Goal: Task Accomplishment & Management: Use online tool/utility

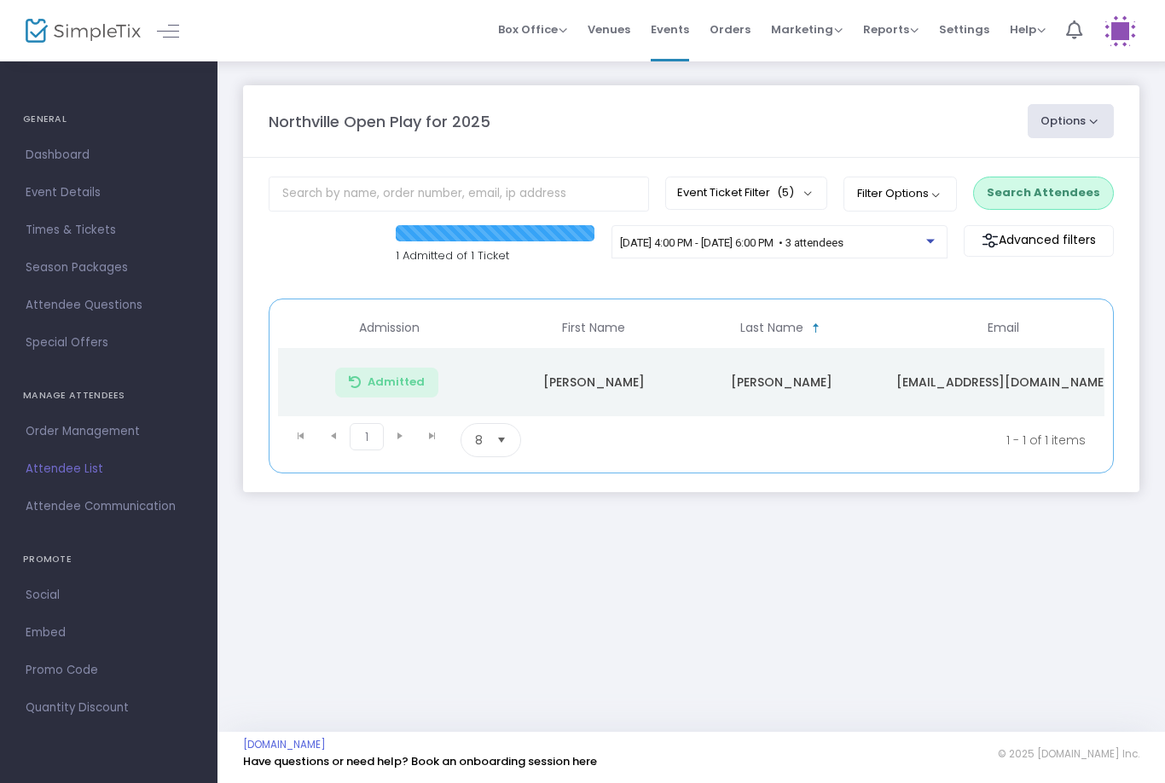
click at [789, 192] on span "(5)" at bounding box center [785, 193] width 17 height 14
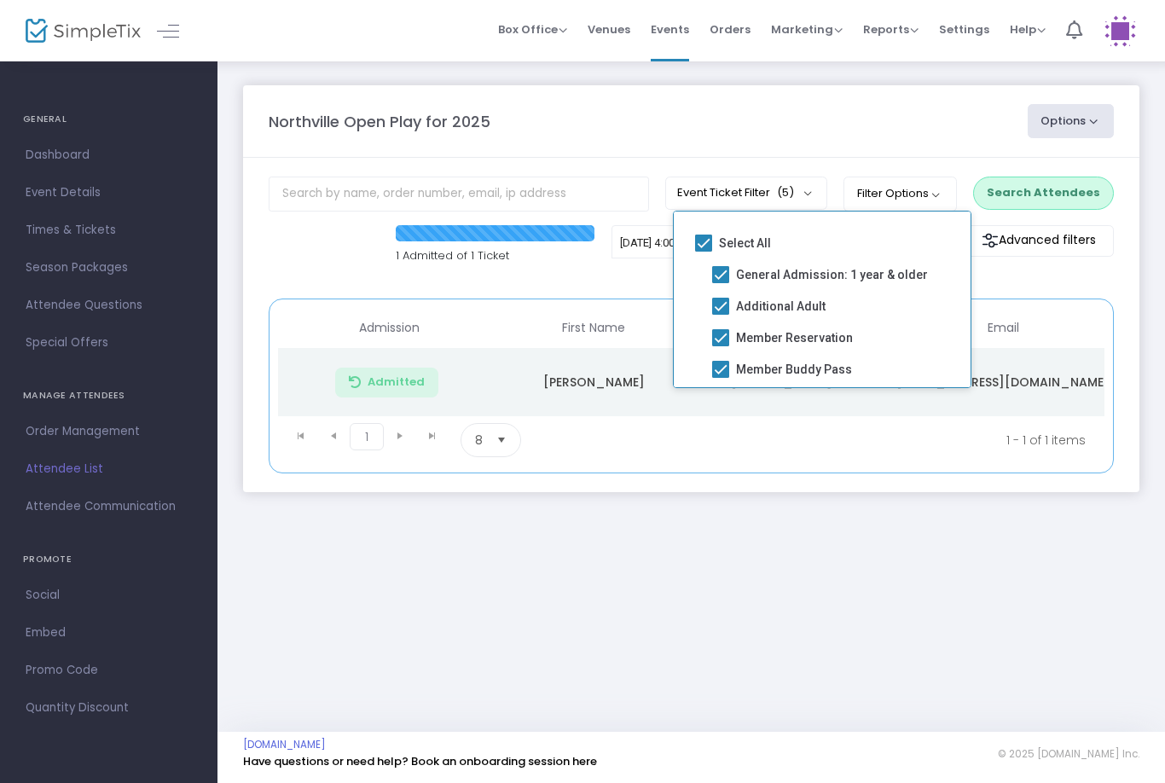
click at [872, 129] on div "Northville Open Play for 2025" at bounding box center [639, 121] width 759 height 23
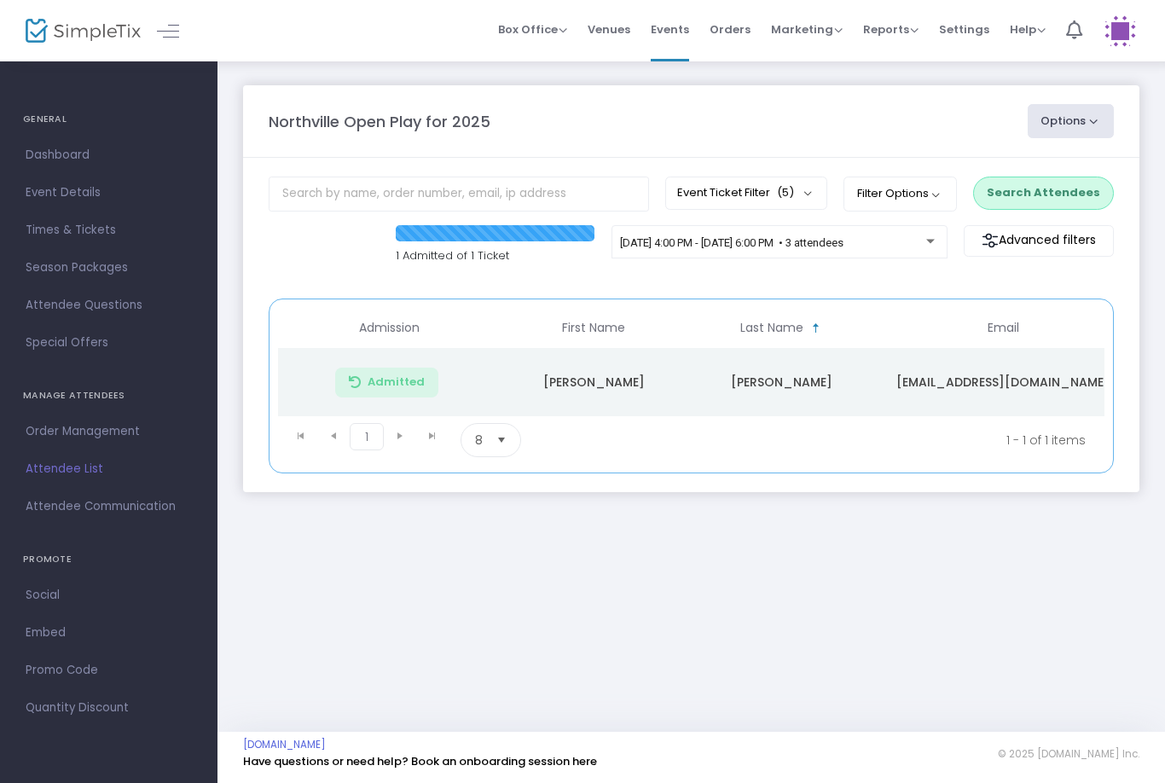
click at [658, 249] on span "[DATE] 4:00 PM - [DATE] 6:00 PM • 3 attendees" at bounding box center [731, 242] width 223 height 13
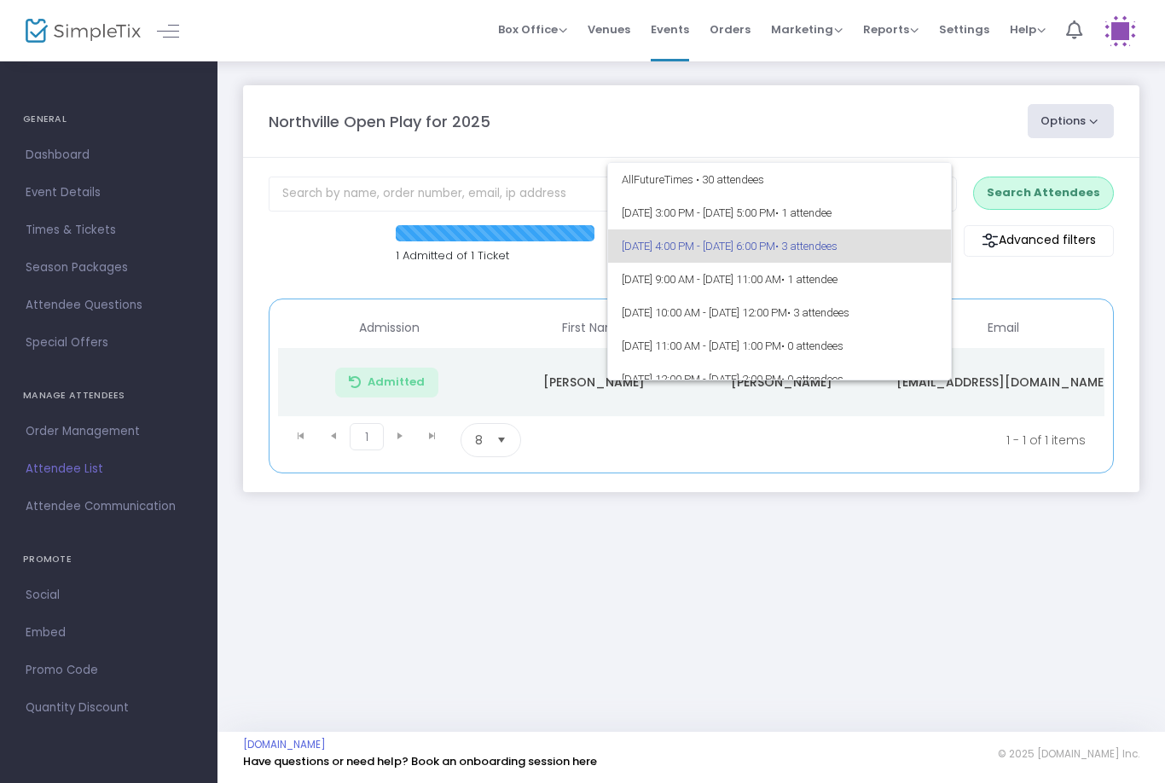
click at [800, 238] on span "[DATE] 4:00 PM - [DATE] 6:00 PM • 3 attendees" at bounding box center [780, 245] width 316 height 33
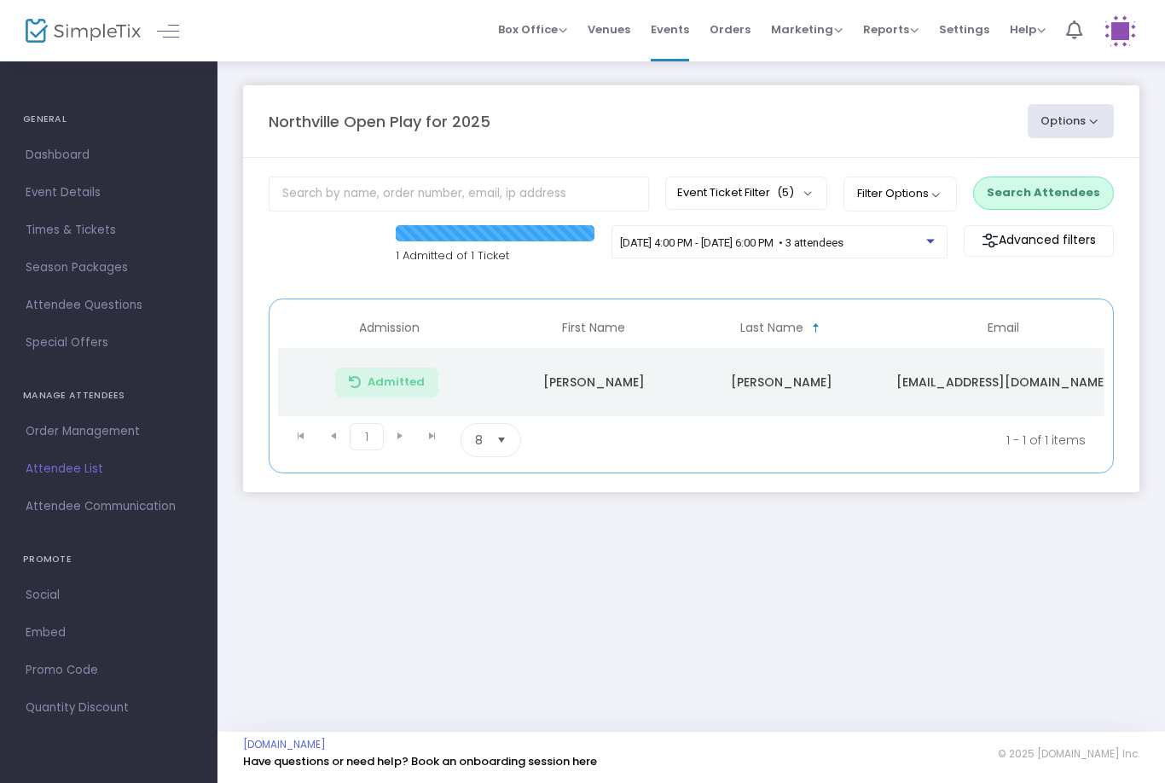
scroll to position [0, -3]
click at [778, 184] on button "Event Ticket Filter (5)" at bounding box center [746, 193] width 162 height 32
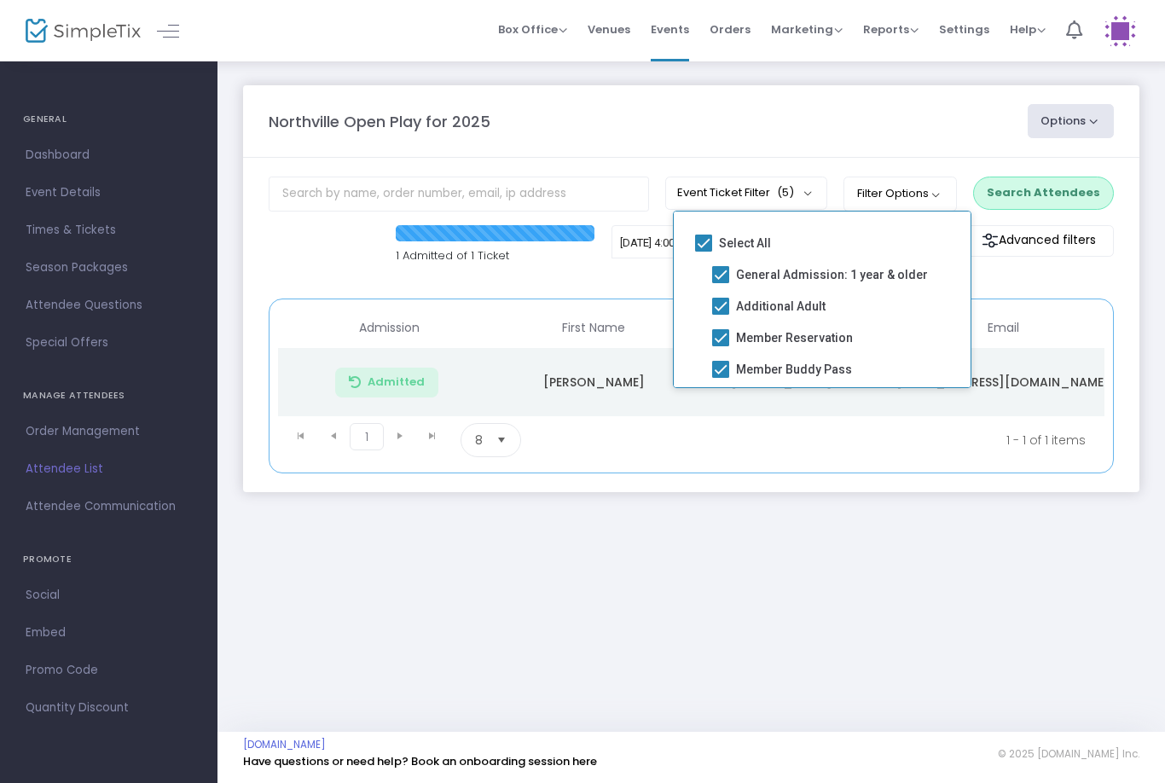
scroll to position [-27, 0]
click at [898, 627] on div "Northville Open Play for 2025 Options Export List Print Name Tags Export to Mai…" at bounding box center [691, 396] width 948 height 672
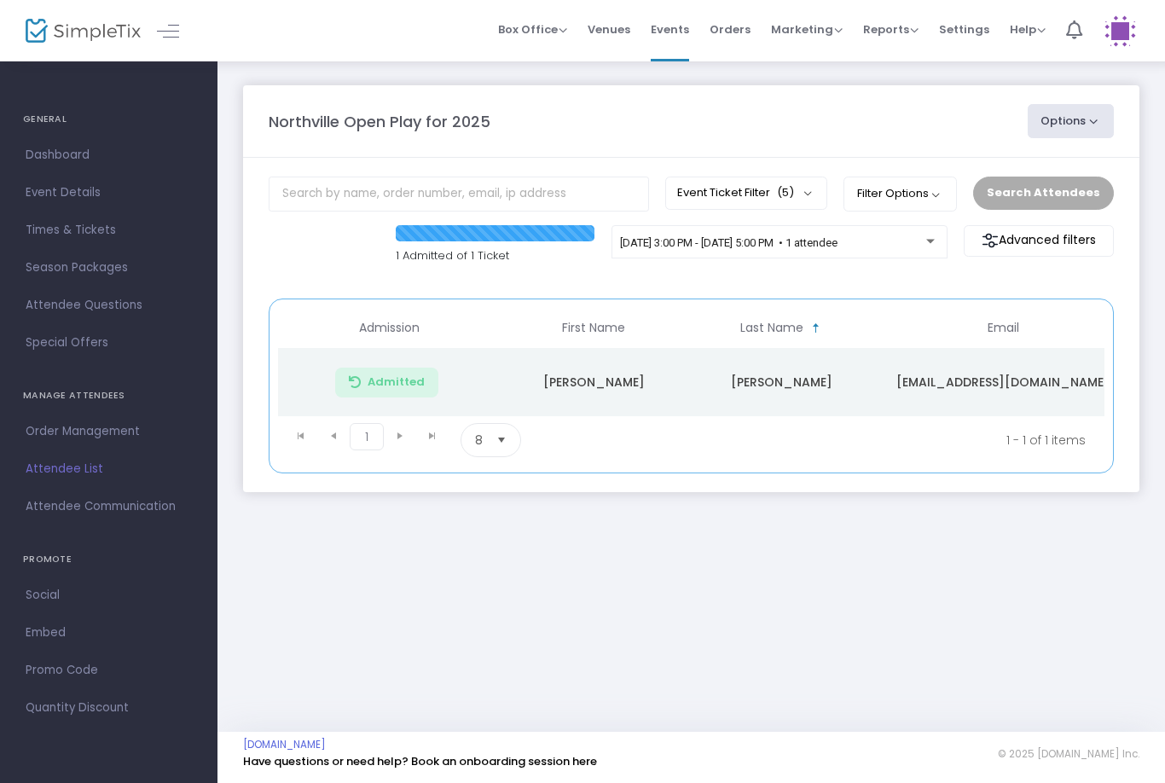
click at [827, 243] on span "9/23/2025 @ 3:00 PM - 9/23/2025 @ 5:00 PM • 1 attendee" at bounding box center [728, 242] width 217 height 13
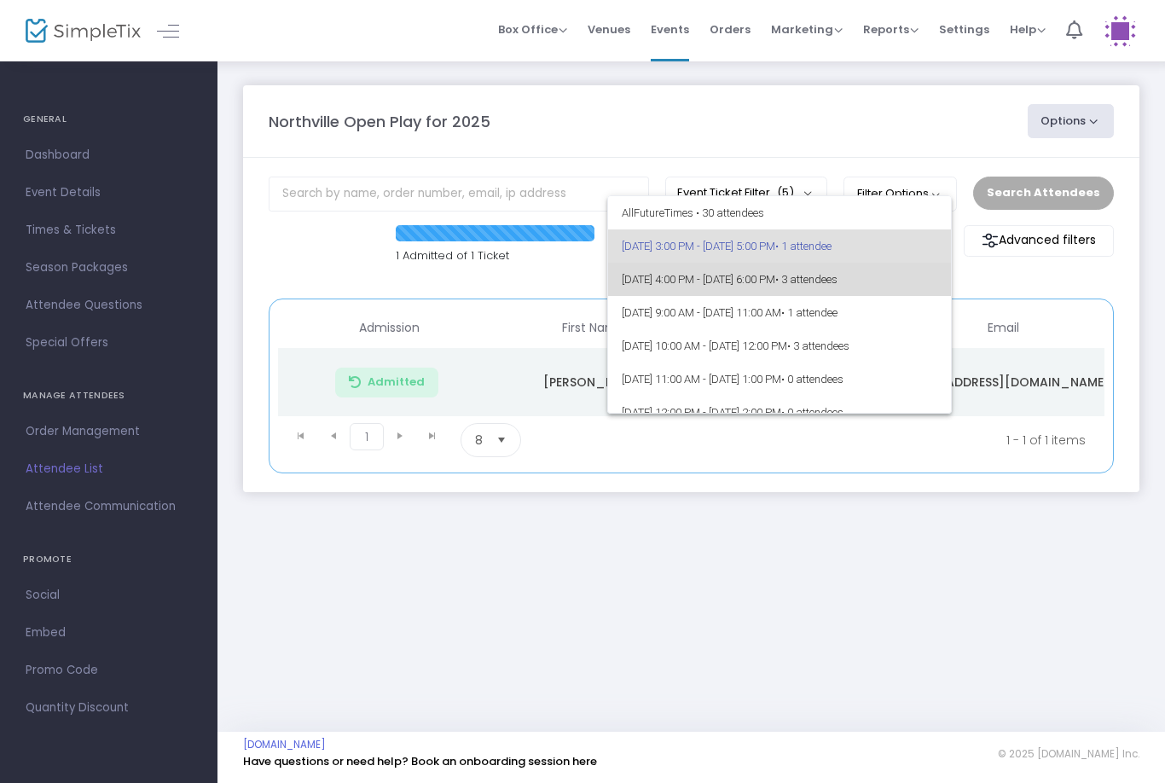
click at [837, 277] on span "• 3 attendees" at bounding box center [806, 279] width 62 height 13
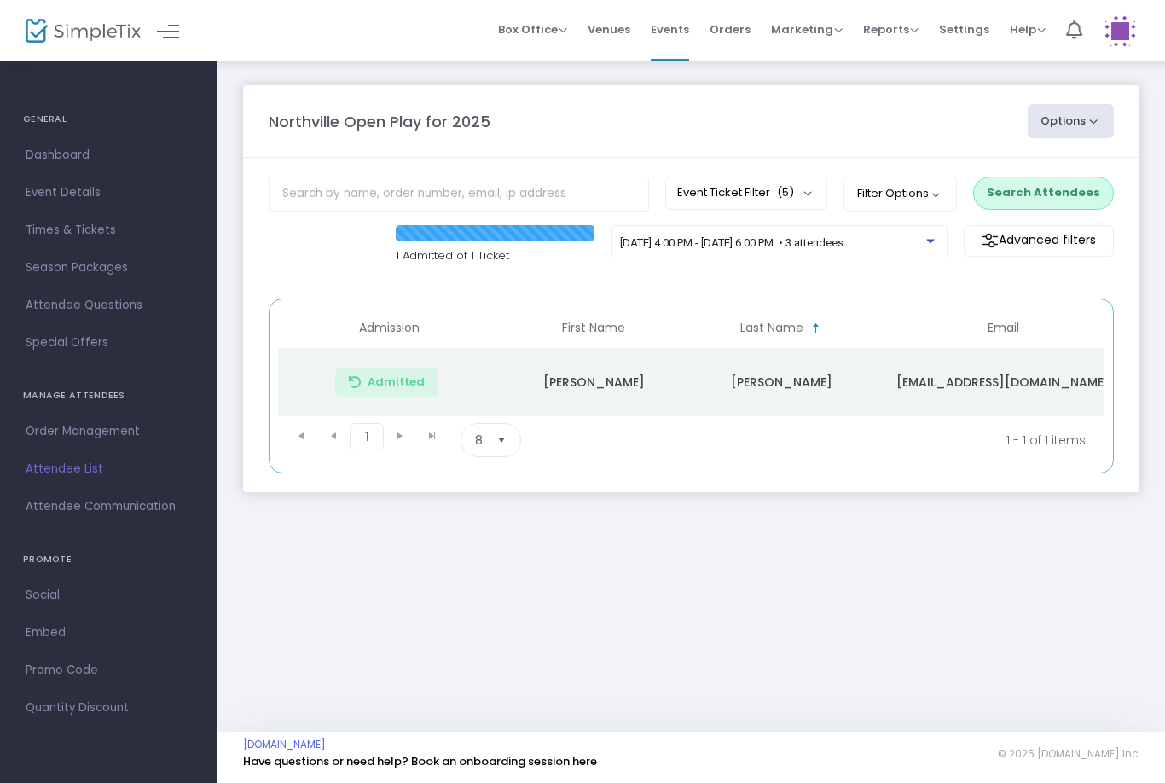
click at [836, 249] on span "[DATE] 4:00 PM - [DATE] 6:00 PM • 3 attendees" at bounding box center [731, 242] width 223 height 13
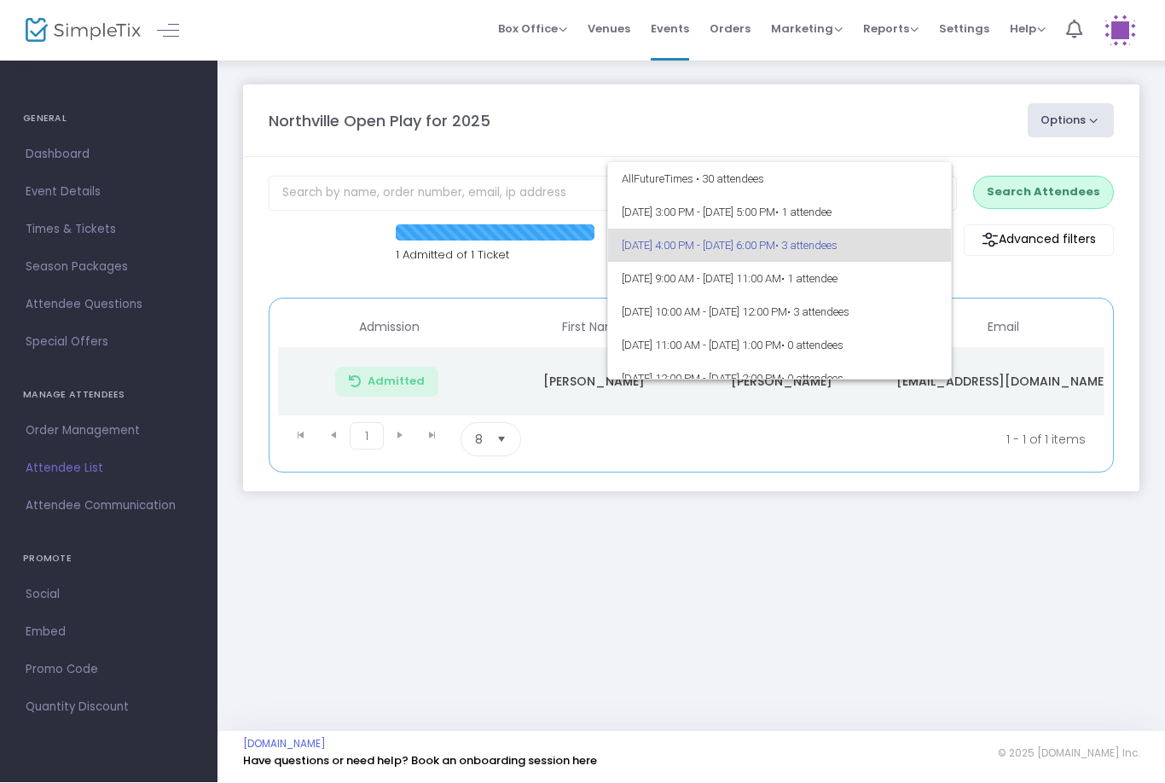
click at [1062, 195] on div at bounding box center [582, 391] width 1165 height 783
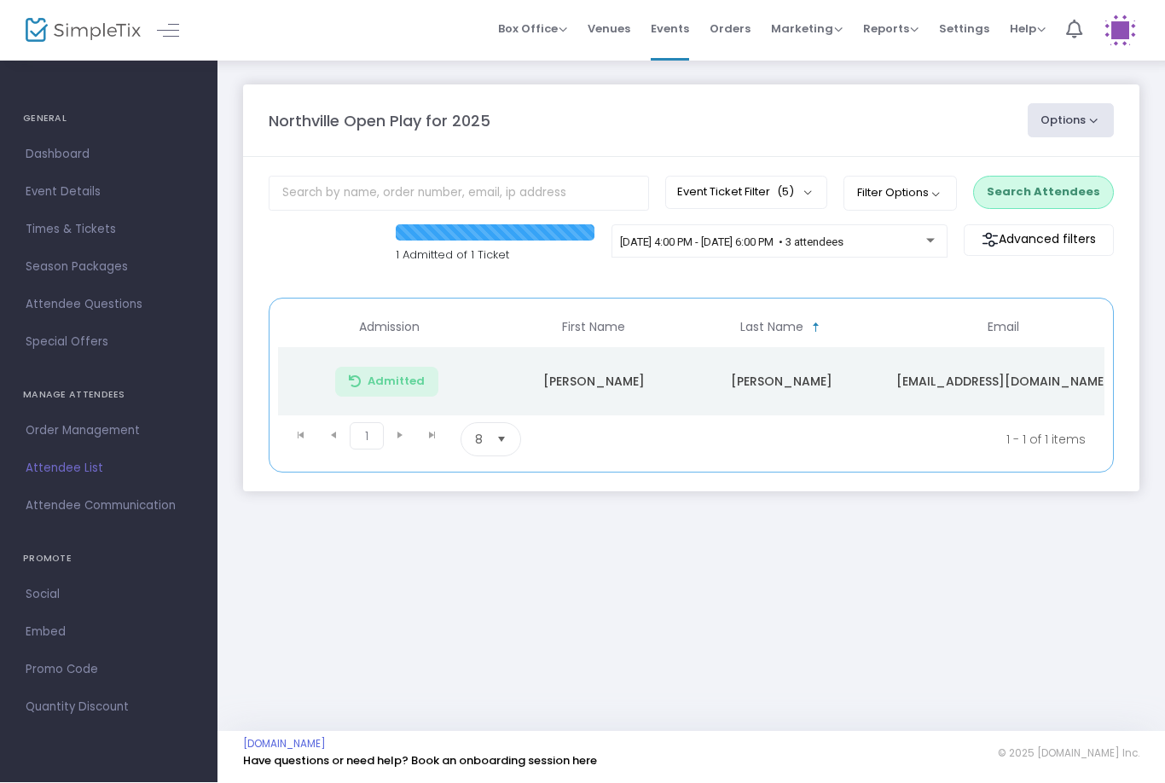
click at [1091, 183] on button "Search Attendees" at bounding box center [1043, 193] width 141 height 32
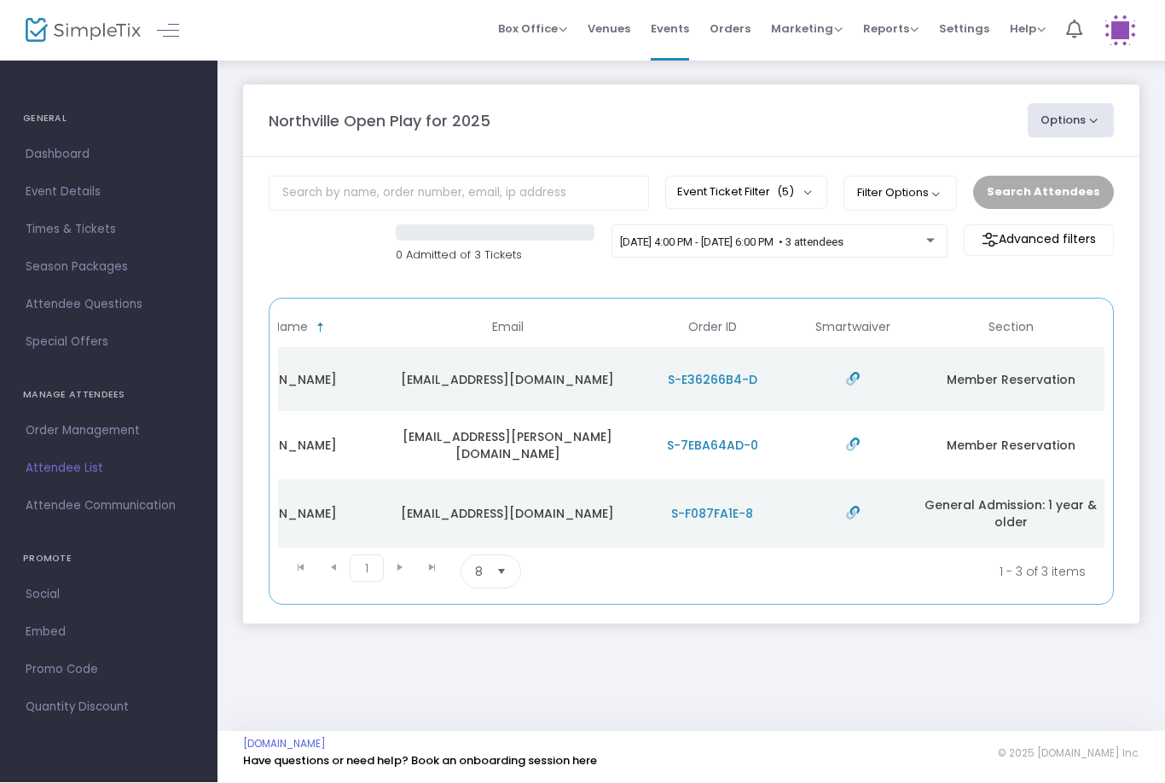
scroll to position [0, 495]
